Goal: Task Accomplishment & Management: Manage account settings

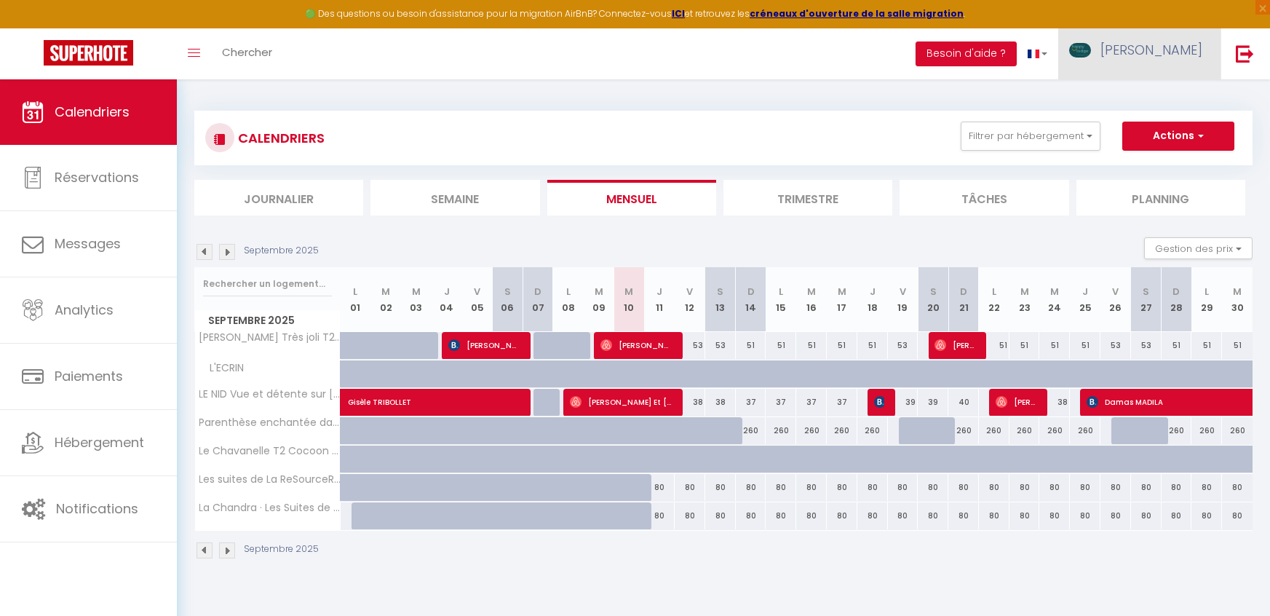
click at [1192, 49] on span "[PERSON_NAME]" at bounding box center [1151, 50] width 102 height 18
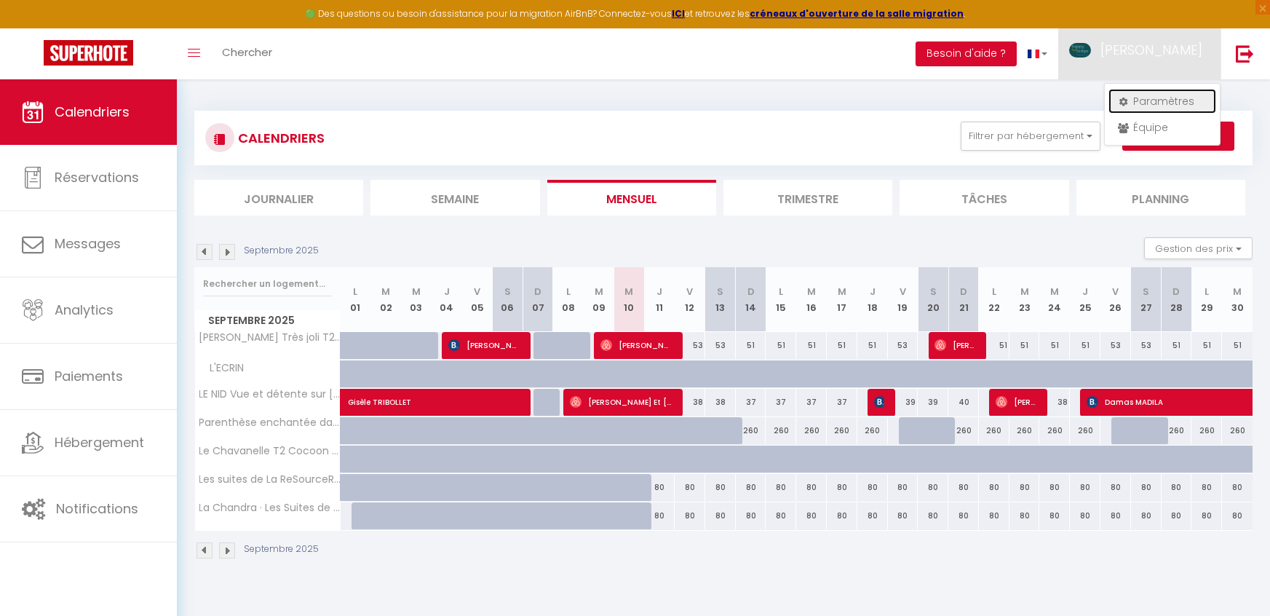
click at [1164, 96] on link "Paramètres" at bounding box center [1162, 101] width 108 height 25
select select "fr"
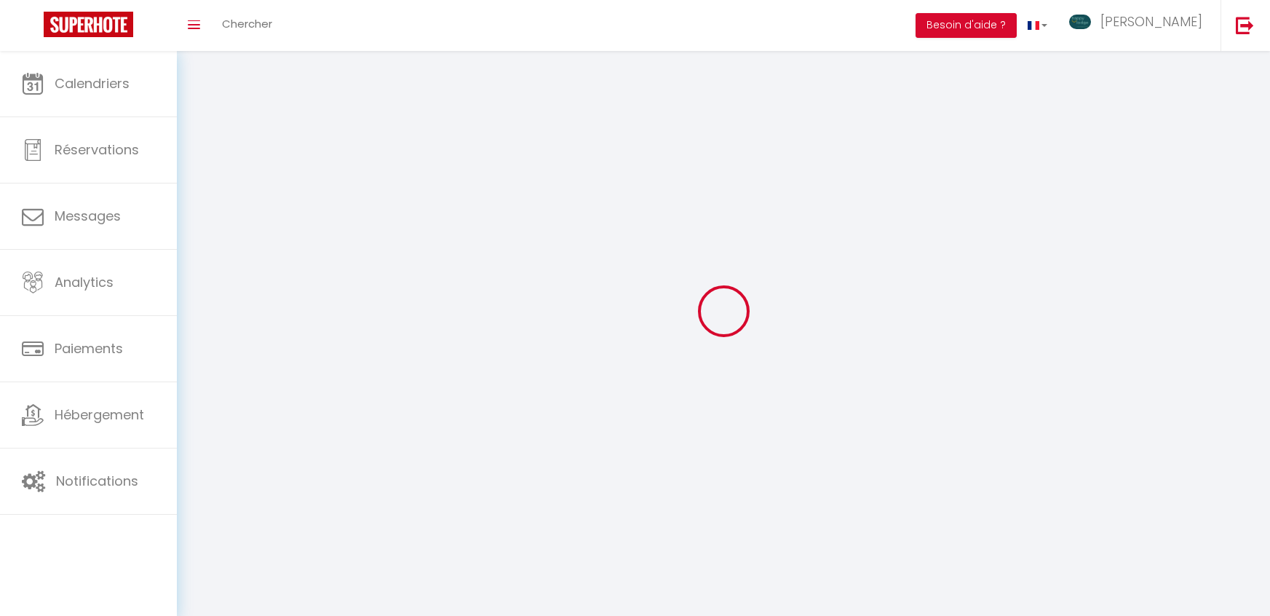
type input "[PERSON_NAME]"
type input "LEMEUNIER"
type input "0676155719"
type input "[STREET_ADDRESS]"
type input "42000"
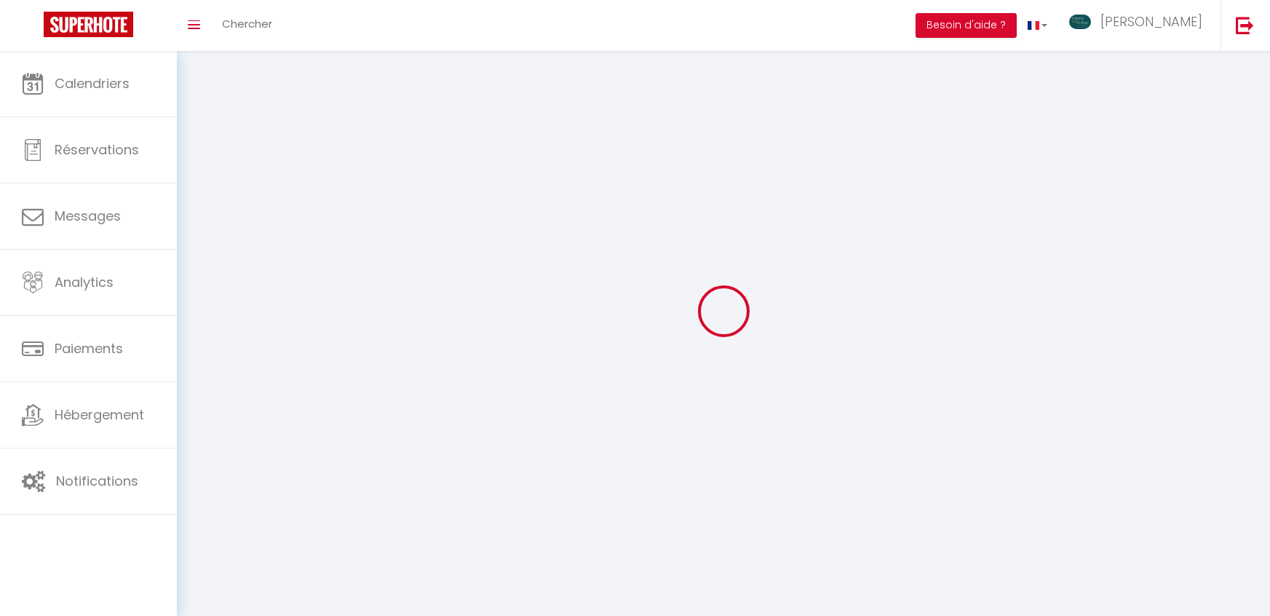
type input "Saint Etienne"
type input "DeLEm1e8eDM6N6UNyUKnU5iSi"
type input "s96uEt4UlwSx1h52fD89BiRQZ"
type input "[URL][DOMAIN_NAME]"
type input "DeLEm1e8eDM6N6UNyUKnU5iSi"
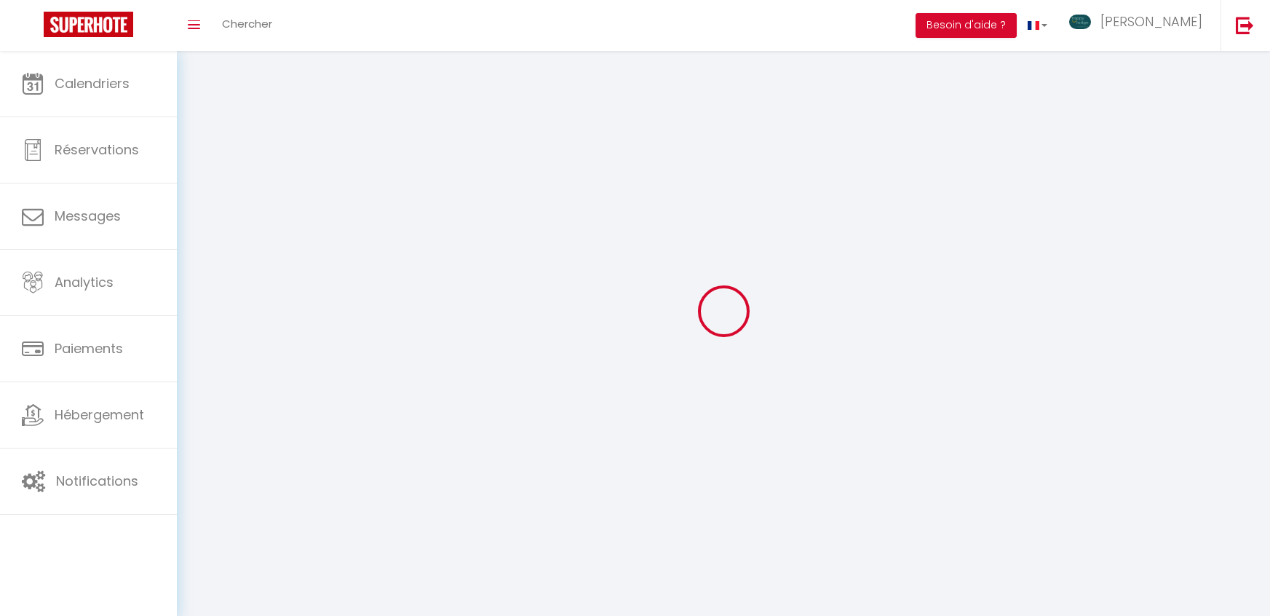
type input "s96uEt4UlwSx1h52fD89BiRQZ"
type input "[URL][DOMAIN_NAME]"
select select "28"
select select "fr"
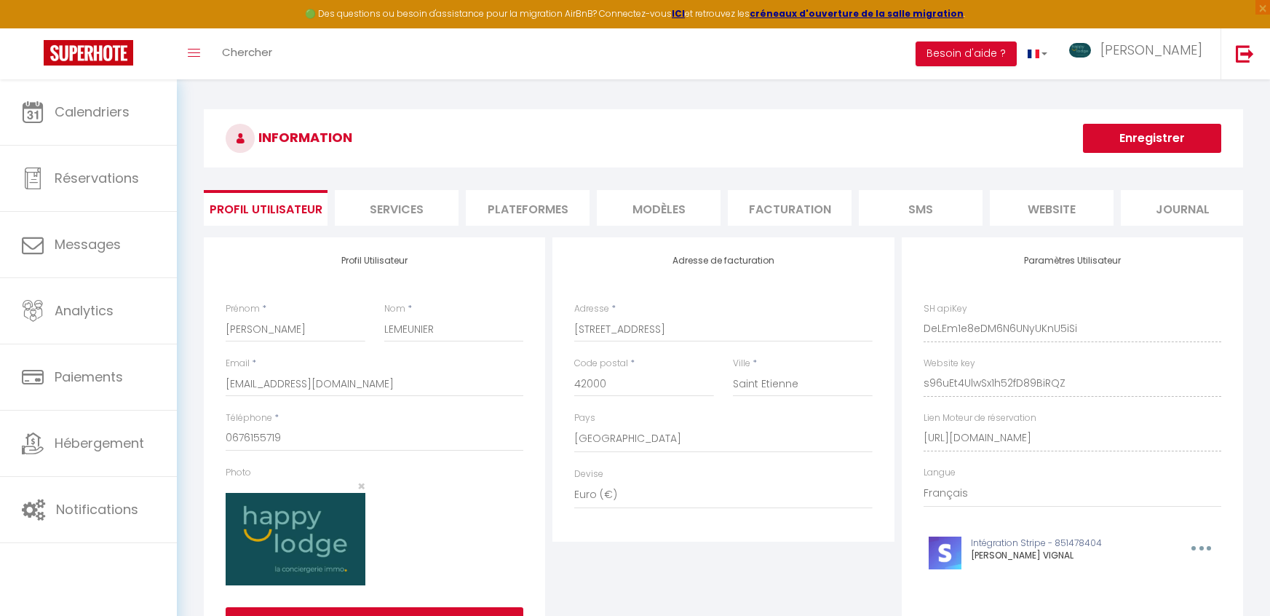
click at [528, 204] on li "Plateformes" at bounding box center [528, 208] width 124 height 36
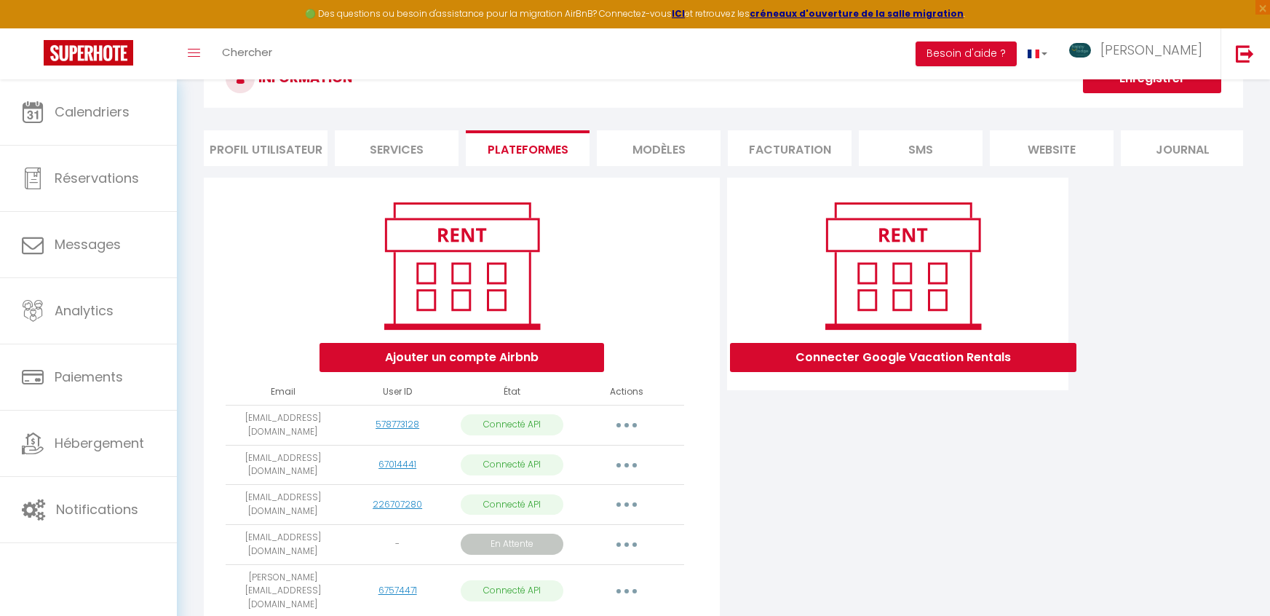
scroll to position [116, 0]
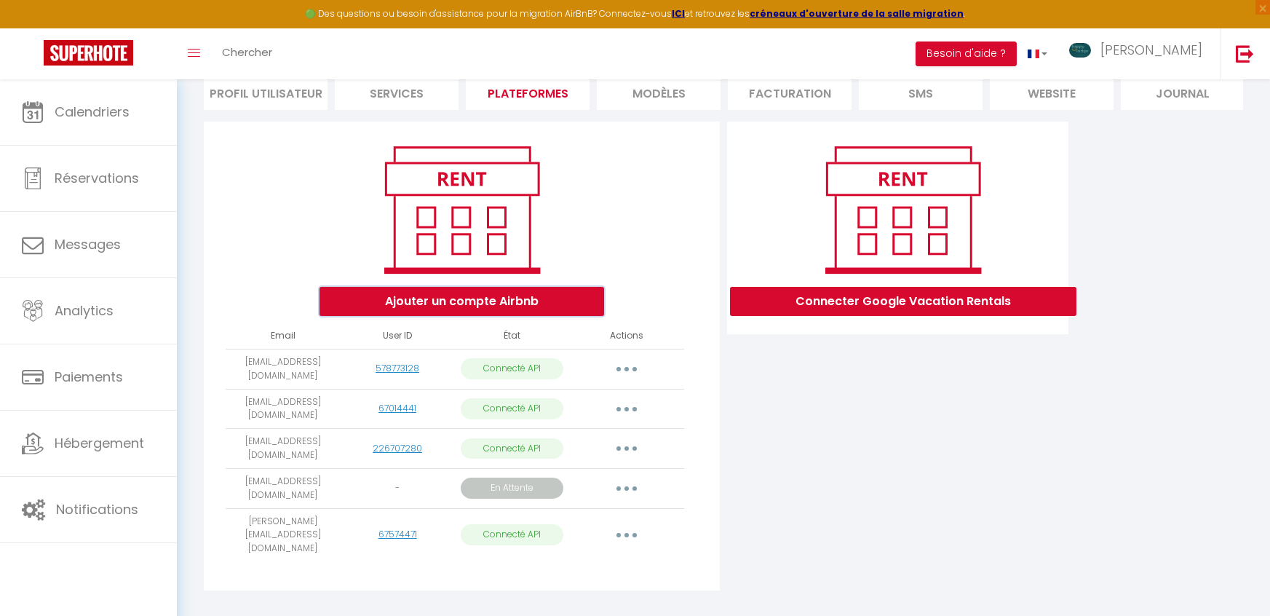
click at [557, 304] on button "Ajouter un compte Airbnb" at bounding box center [461, 301] width 285 height 29
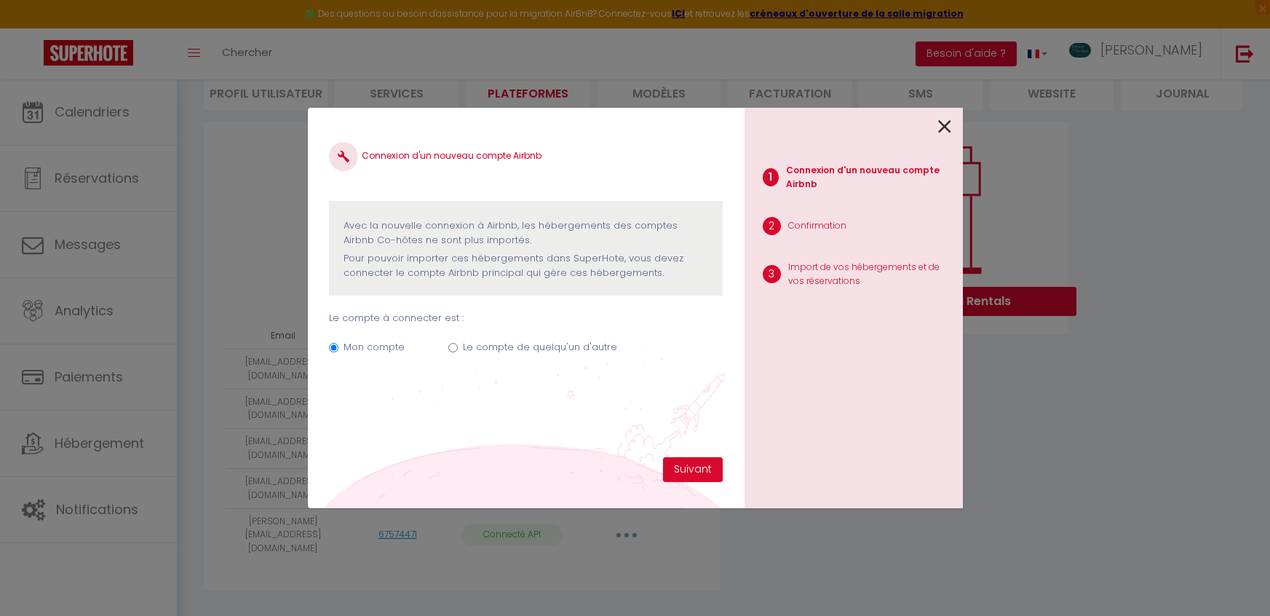
click at [456, 350] on input "Le compte de quelqu'un d'autre" at bounding box center [452, 347] width 9 height 9
radio input "true"
radio input "false"
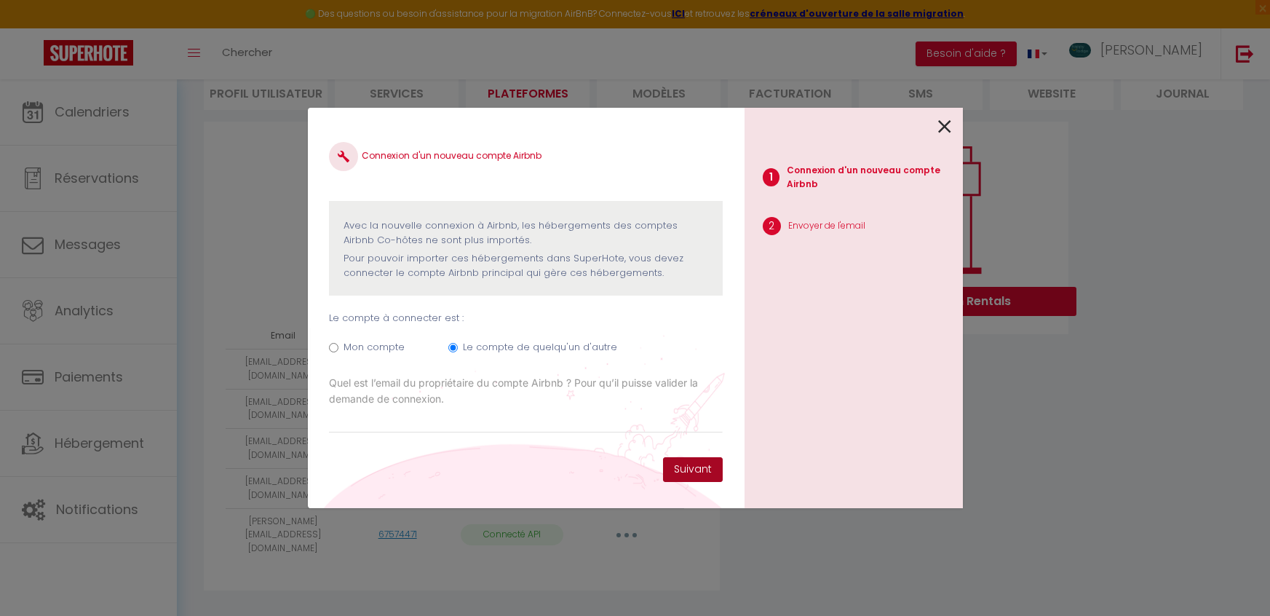
click at [705, 466] on button "Suivant" at bounding box center [693, 469] width 60 height 25
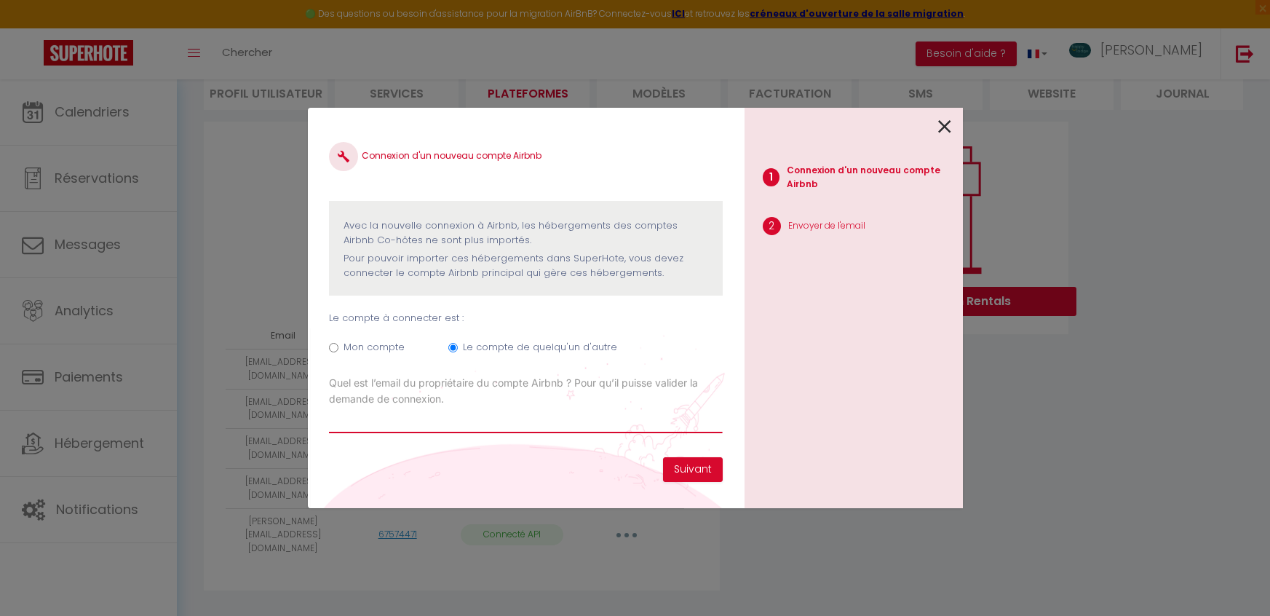
paste input "demain"
type input "d"
type input "[PERSON_NAME][EMAIL_ADDRESS][DOMAIN_NAME]"
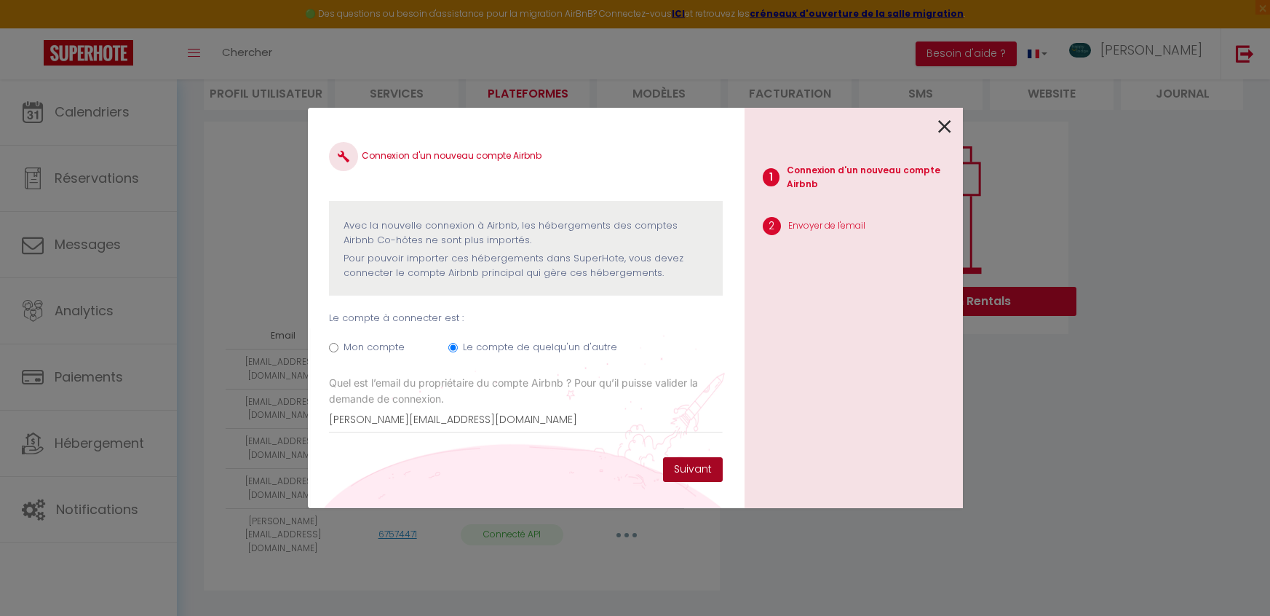
click at [683, 469] on button "Suivant" at bounding box center [693, 469] width 60 height 25
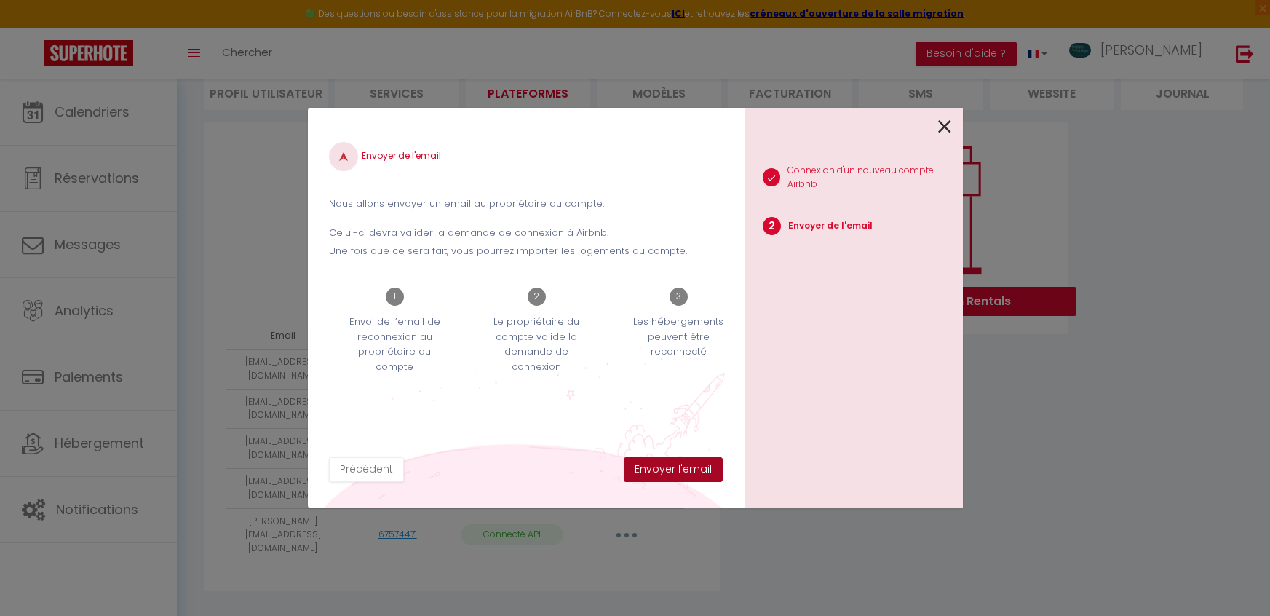
click at [659, 469] on button "Envoyer l'email" at bounding box center [673, 469] width 99 height 25
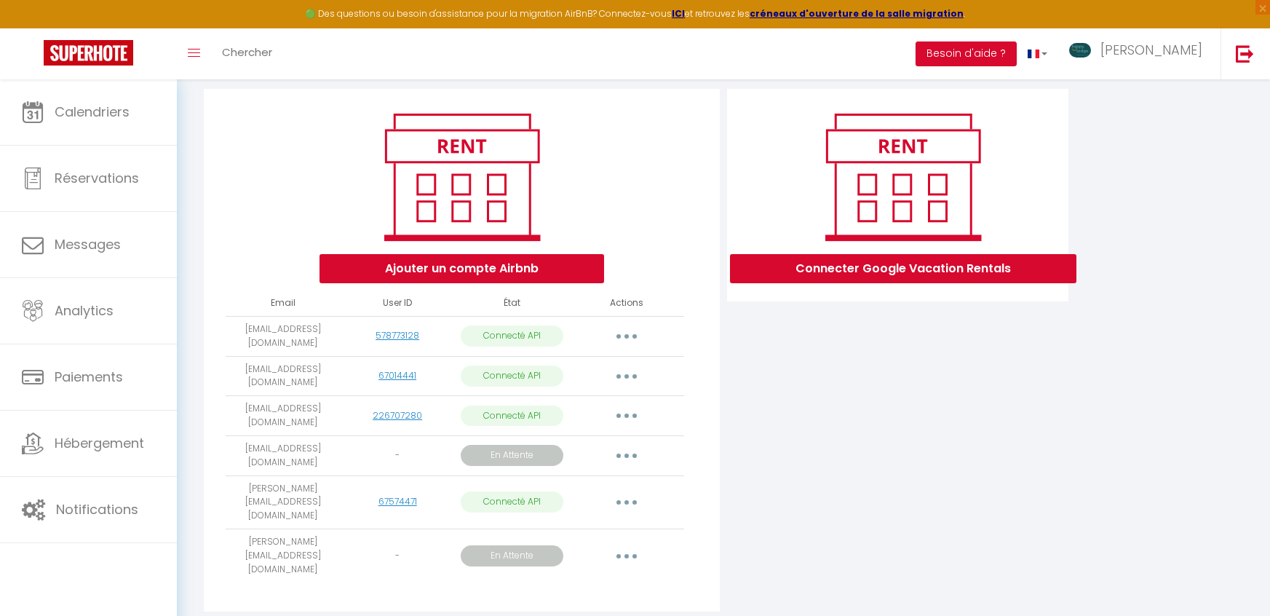
scroll to position [151, 0]
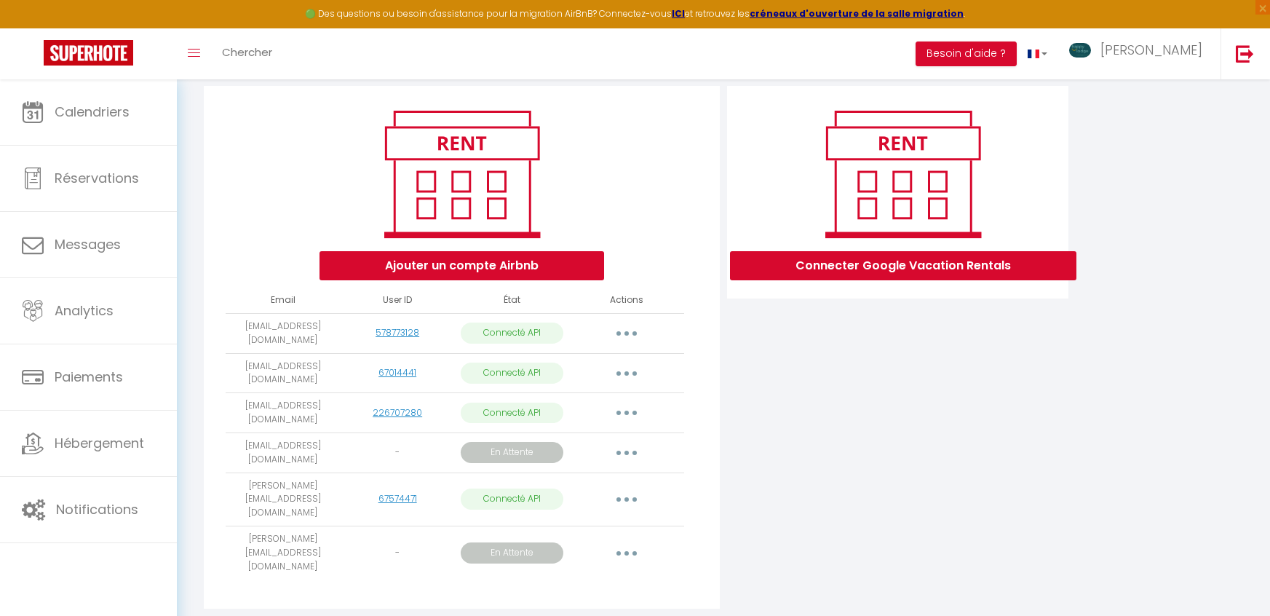
click at [626, 541] on button "button" at bounding box center [626, 552] width 41 height 23
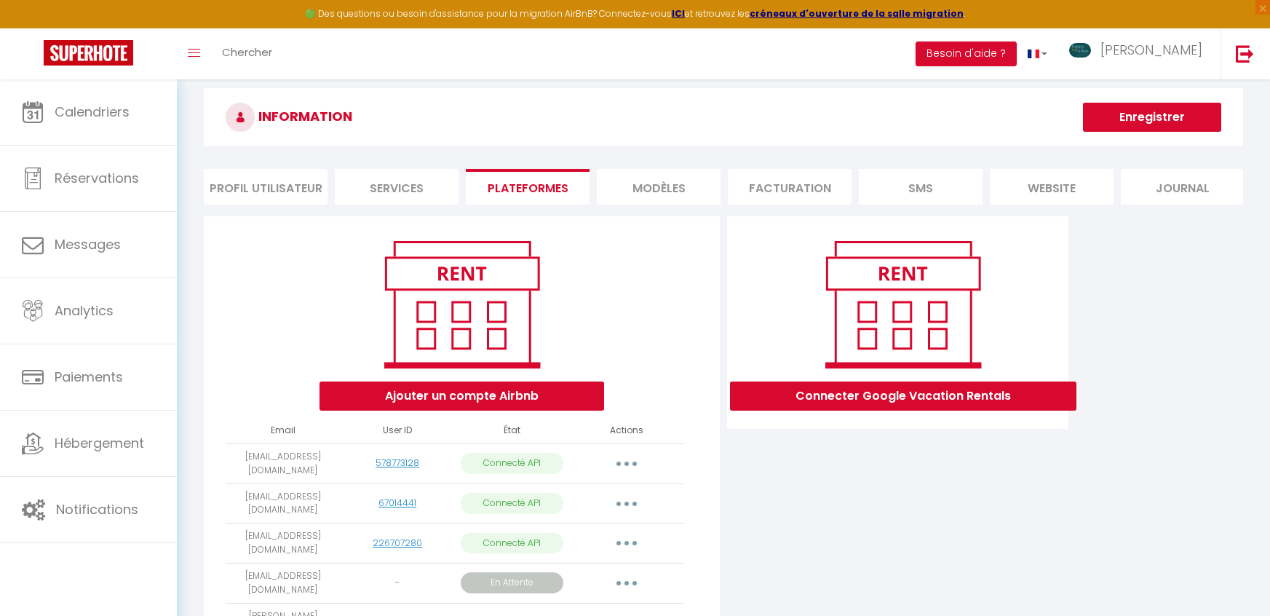
scroll to position [185, 0]
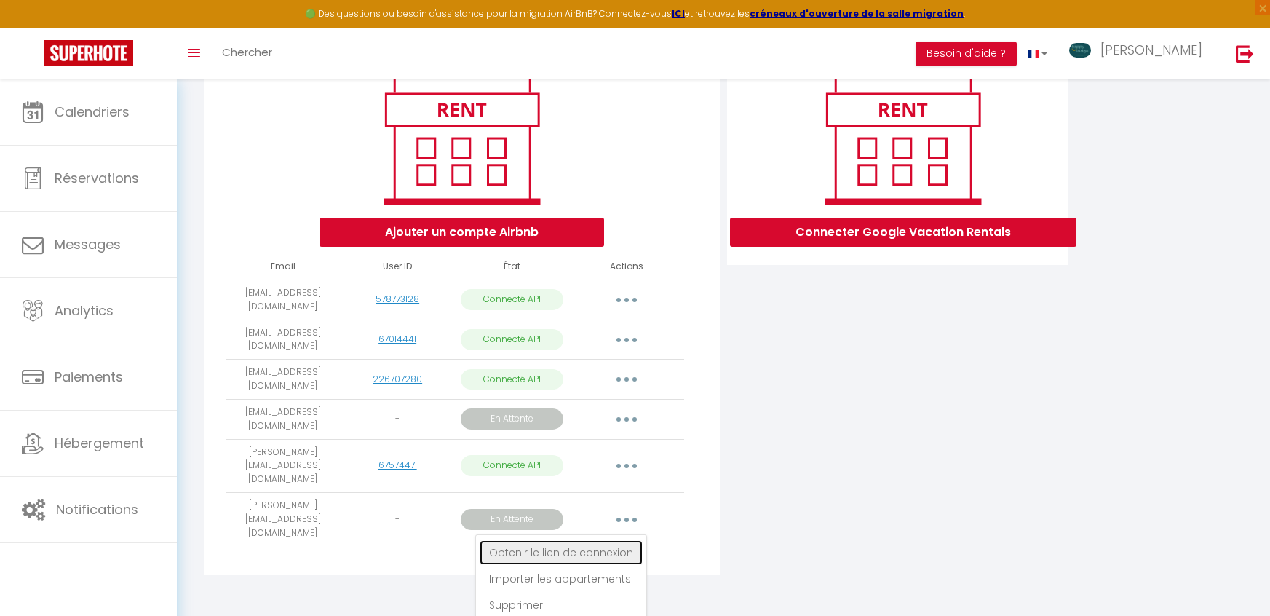
click at [608, 540] on link "Obtenir le lien de connexion" at bounding box center [561, 552] width 163 height 25
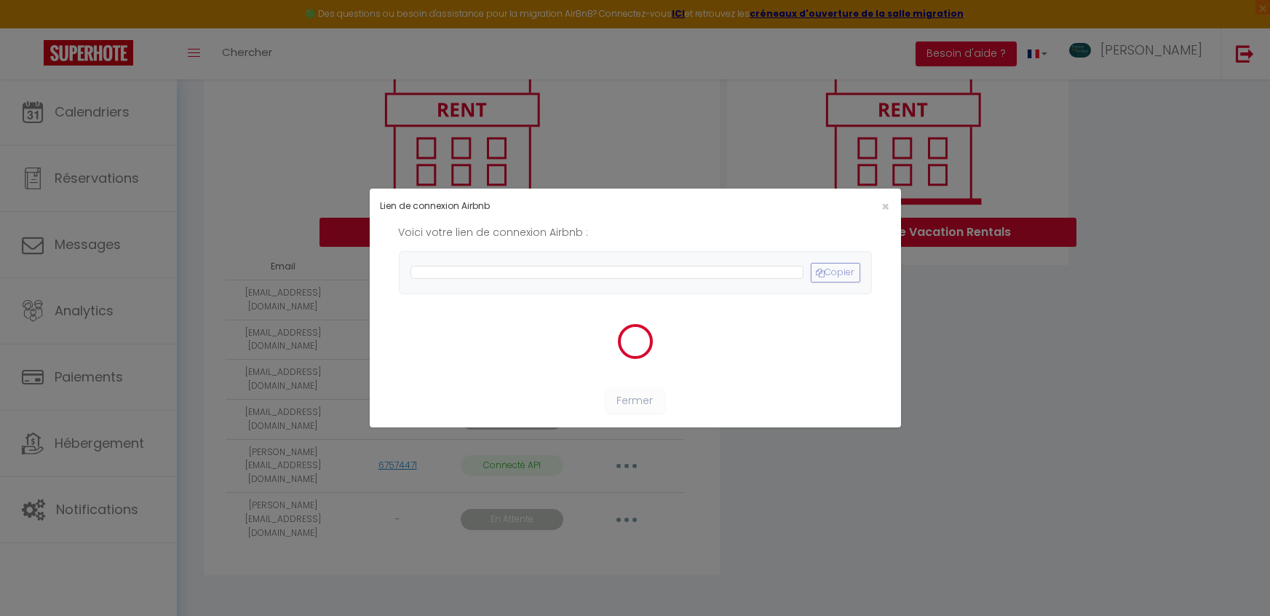
scroll to position [151, 0]
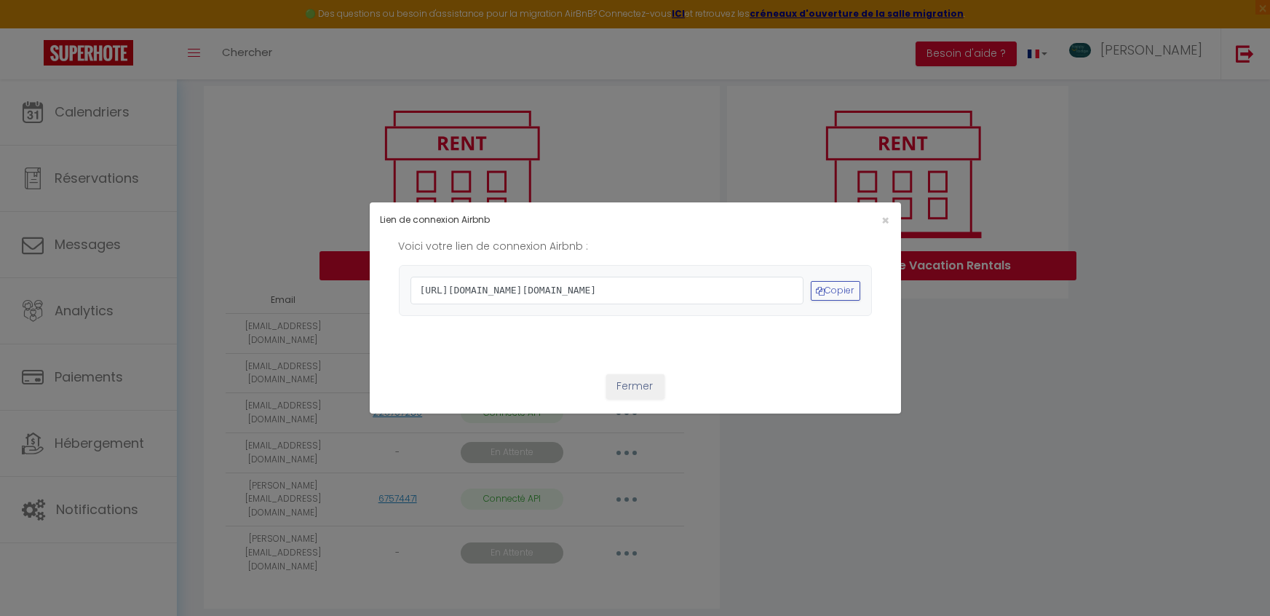
drag, startPoint x: 418, startPoint y: 249, endPoint x: 563, endPoint y: 324, distance: 163.1
click at [563, 304] on span "[URL][DOMAIN_NAME][DOMAIN_NAME]" at bounding box center [606, 291] width 393 height 28
copy span "[URL][DOMAIN_NAME][DOMAIN_NAME]"
click at [886, 211] on span "×" at bounding box center [885, 220] width 8 height 18
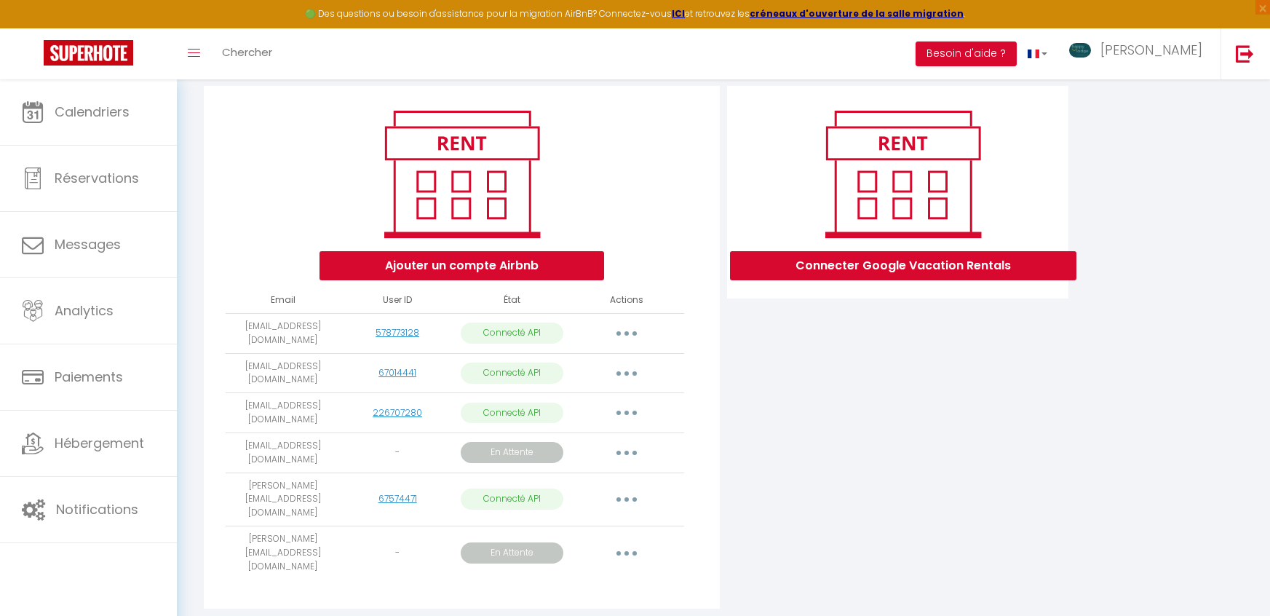
click at [624, 541] on button "button" at bounding box center [626, 552] width 41 height 23
click at [609, 573] on link "Obtenir le lien de connexion" at bounding box center [561, 585] width 163 height 25
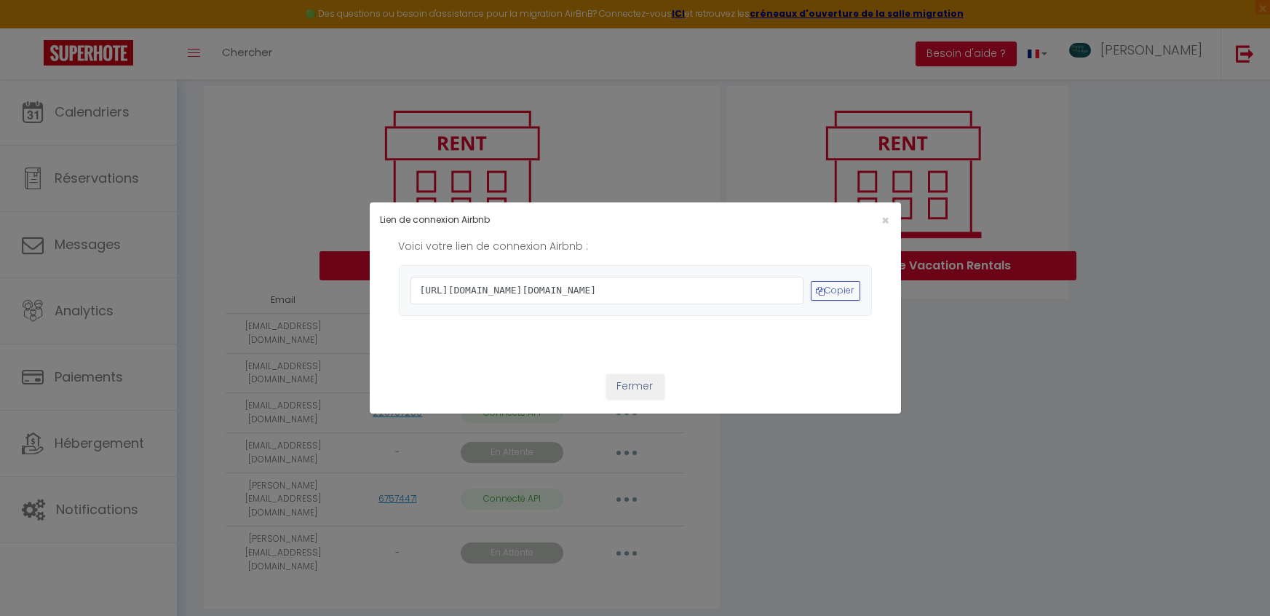
click at [416, 277] on span "[URL][DOMAIN_NAME][DOMAIN_NAME]" at bounding box center [606, 291] width 393 height 28
drag, startPoint x: 420, startPoint y: 252, endPoint x: 576, endPoint y: 330, distance: 174.4
click at [576, 304] on span "[URL][DOMAIN_NAME][DOMAIN_NAME]" at bounding box center [606, 291] width 393 height 28
copy span "[URL][DOMAIN_NAME][DOMAIN_NAME]"
click at [888, 211] on span "×" at bounding box center [885, 220] width 8 height 18
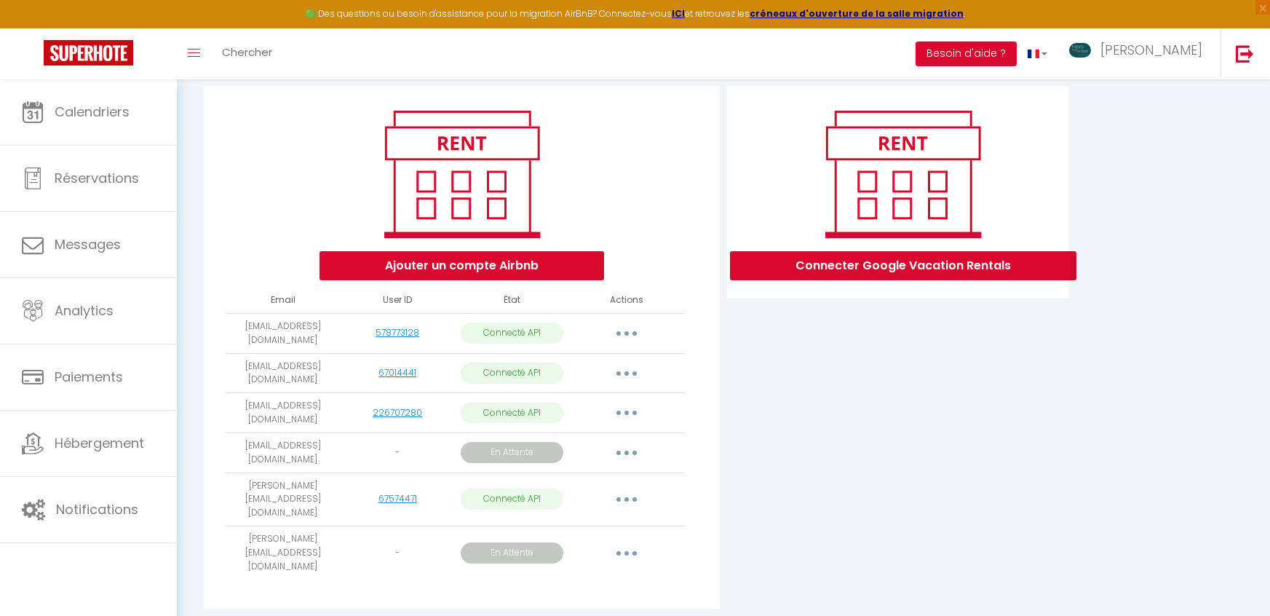
click at [632, 442] on button "button" at bounding box center [626, 452] width 41 height 23
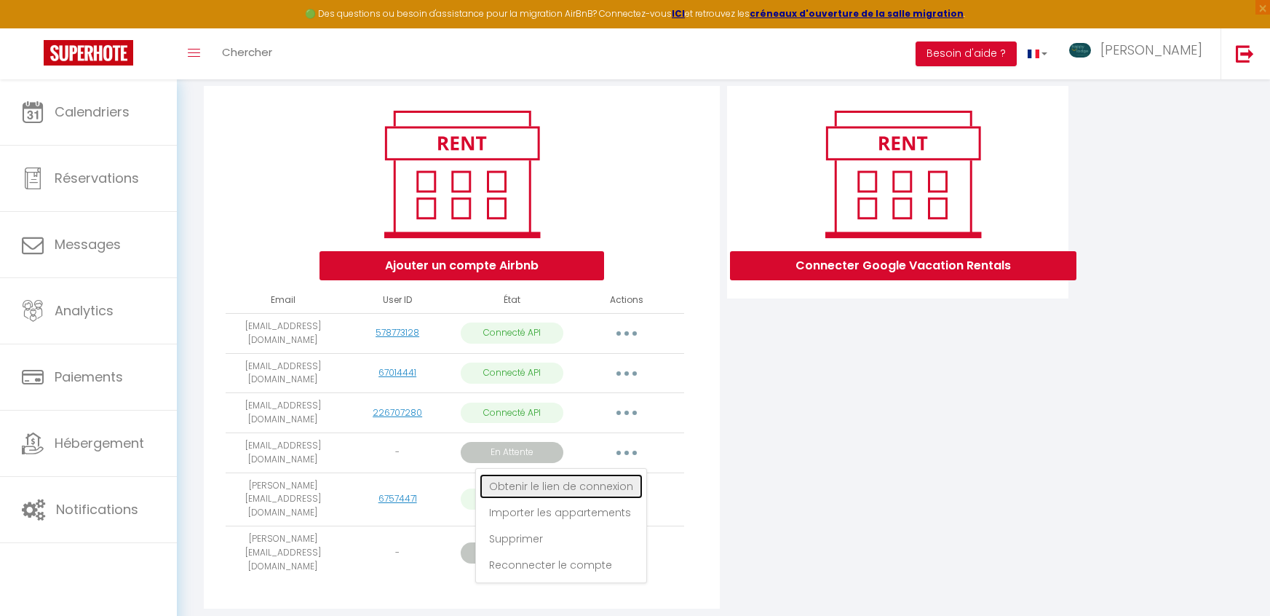
click at [587, 480] on link "Obtenir le lien de connexion" at bounding box center [561, 486] width 163 height 25
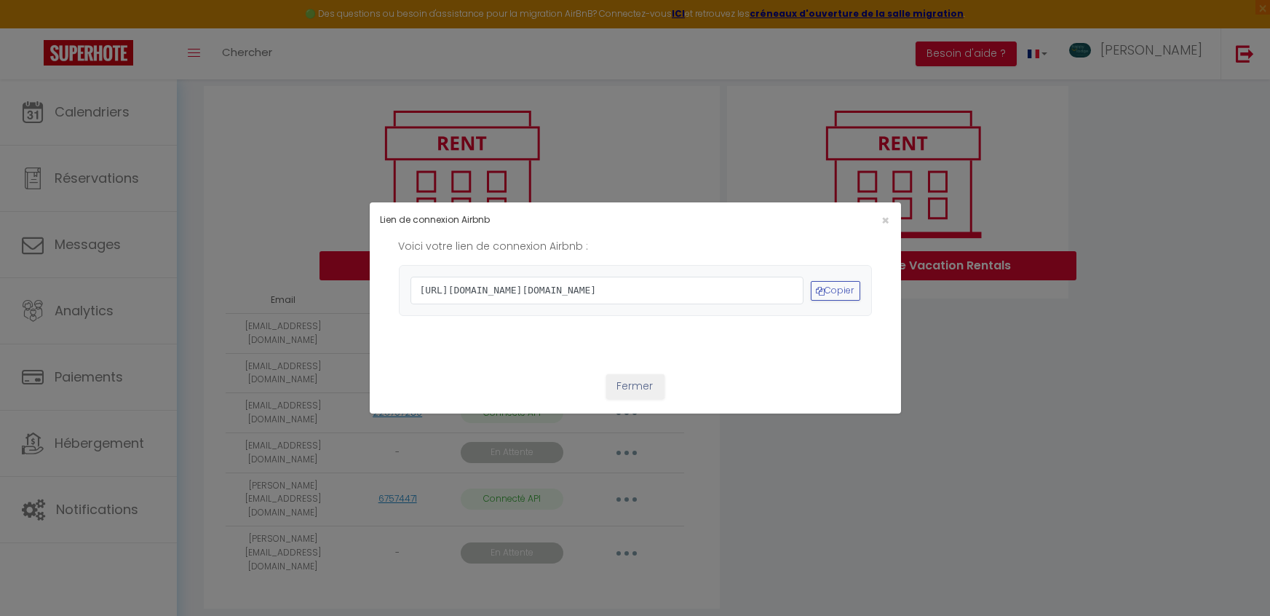
drag, startPoint x: 419, startPoint y: 252, endPoint x: 552, endPoint y: 335, distance: 156.7
click at [552, 304] on span "[URL][DOMAIN_NAME][DOMAIN_NAME]" at bounding box center [606, 291] width 393 height 28
copy span "[URL][DOMAIN_NAME][DOMAIN_NAME]"
click at [889, 211] on span "×" at bounding box center [885, 220] width 8 height 18
